Goal: Find specific page/section: Find specific page/section

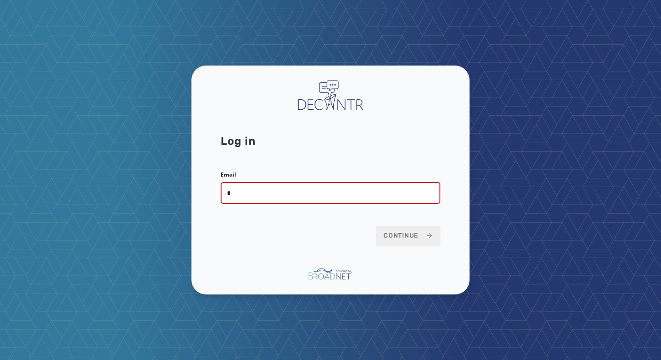
type input "**********"
click at [413, 238] on span "Continue" at bounding box center [408, 235] width 50 height 9
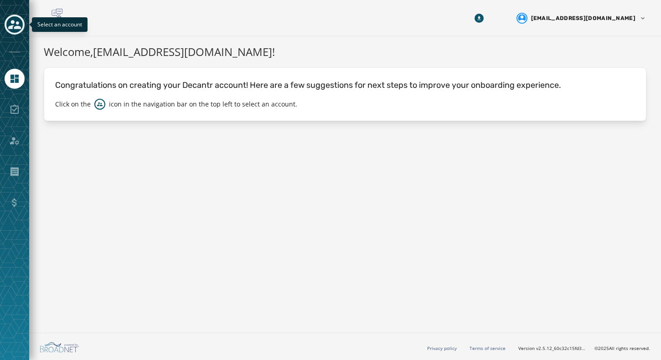
click at [15, 19] on icon "Toggle account select drawer" at bounding box center [14, 24] width 13 height 13
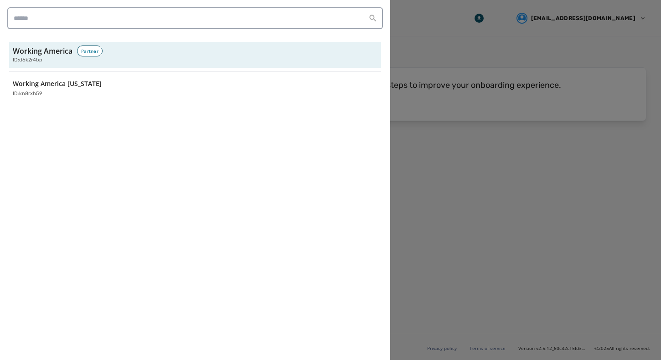
click at [88, 103] on div "Working America Partner ID: d6k2r4bp Working America Ohio ID: kn8rxh59" at bounding box center [195, 180] width 390 height 360
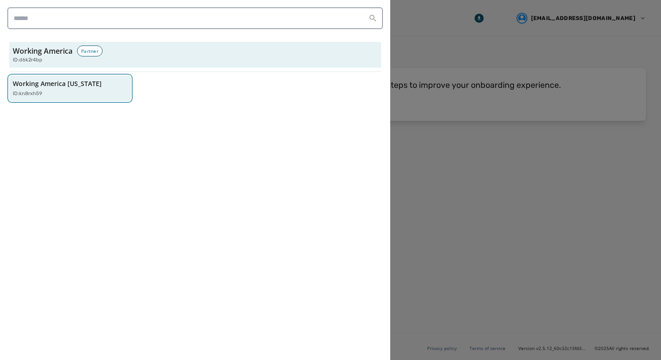
click at [91, 91] on div "ID: kn8rxh59" at bounding box center [65, 94] width 105 height 8
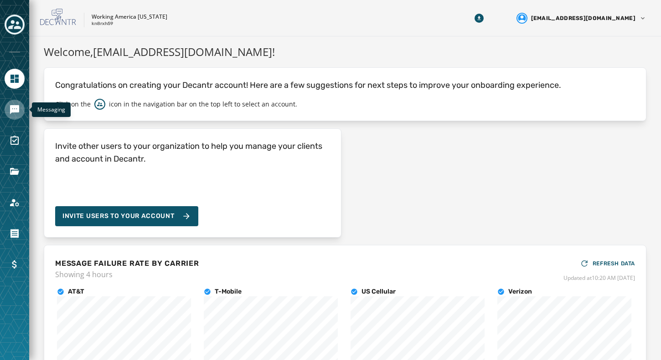
click at [19, 107] on icon "Navigate to Messaging" at bounding box center [14, 109] width 9 height 9
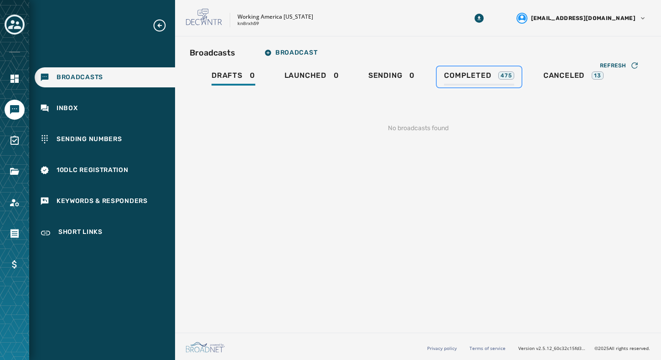
click at [494, 67] on link "Completed 475" at bounding box center [478, 77] width 85 height 21
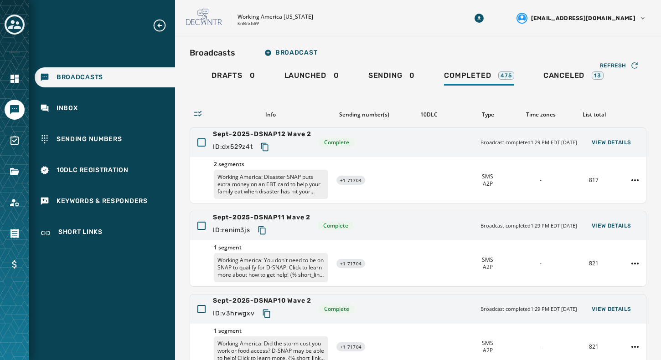
click at [588, 115] on div "List total" at bounding box center [594, 114] width 46 height 7
click at [257, 118] on div "Info" at bounding box center [270, 114] width 115 height 7
click at [199, 109] on icon at bounding box center [197, 113] width 9 height 9
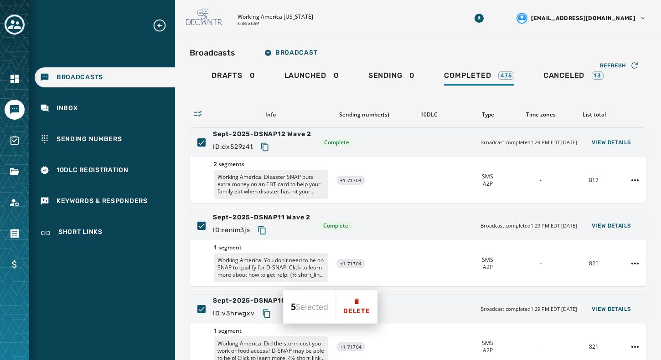
click at [199, 109] on icon at bounding box center [197, 113] width 9 height 9
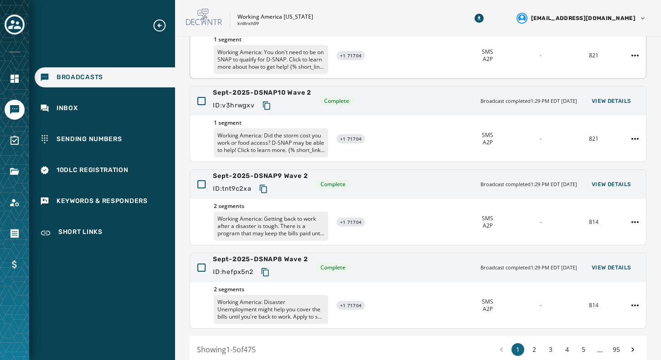
scroll to position [228, 0]
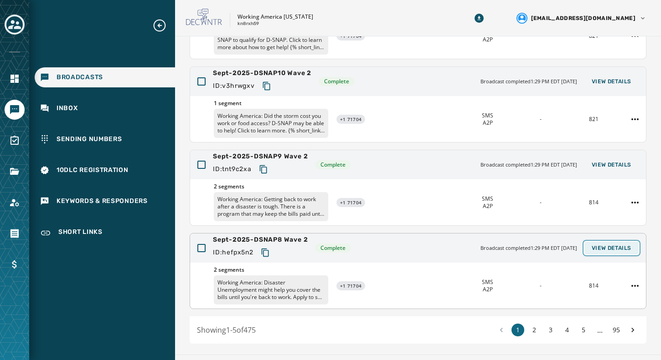
click at [602, 246] on span "View Details" at bounding box center [611, 248] width 40 height 7
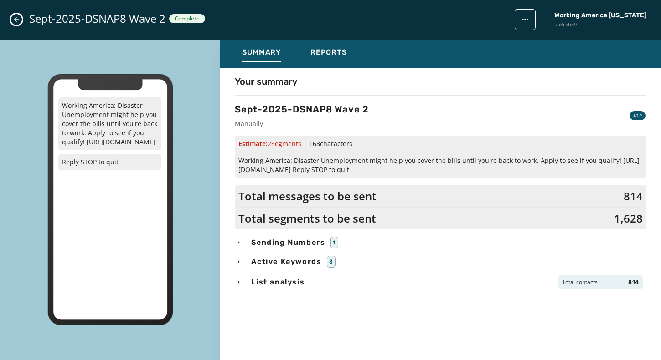
click at [240, 282] on icon "button" at bounding box center [238, 282] width 7 height 7
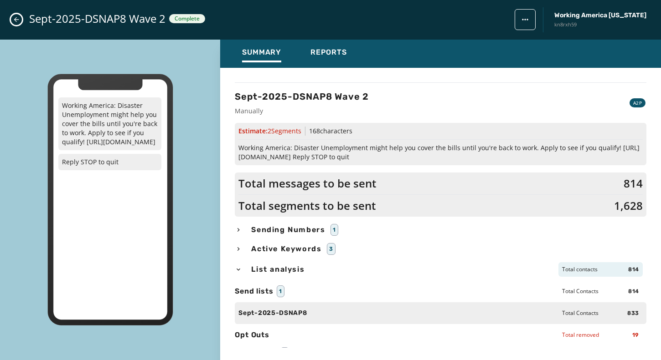
scroll to position [25, 0]
